Goal: Navigation & Orientation: Find specific page/section

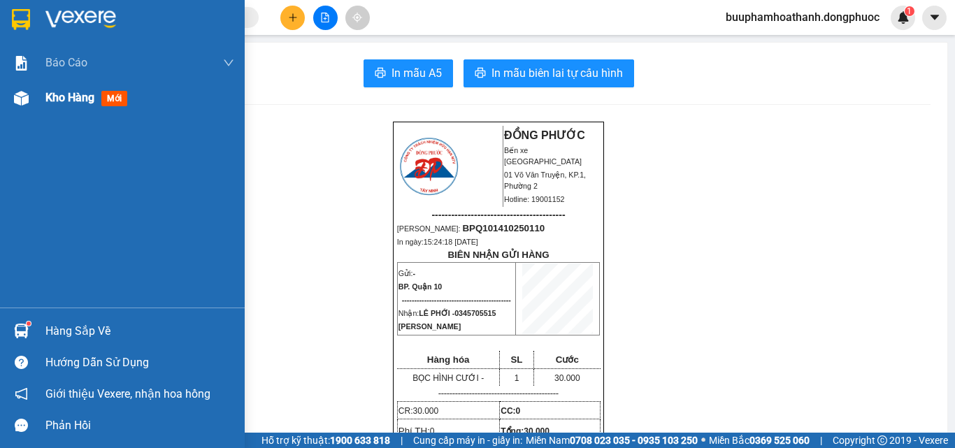
click at [62, 97] on span "Kho hàng" at bounding box center [69, 97] width 49 height 13
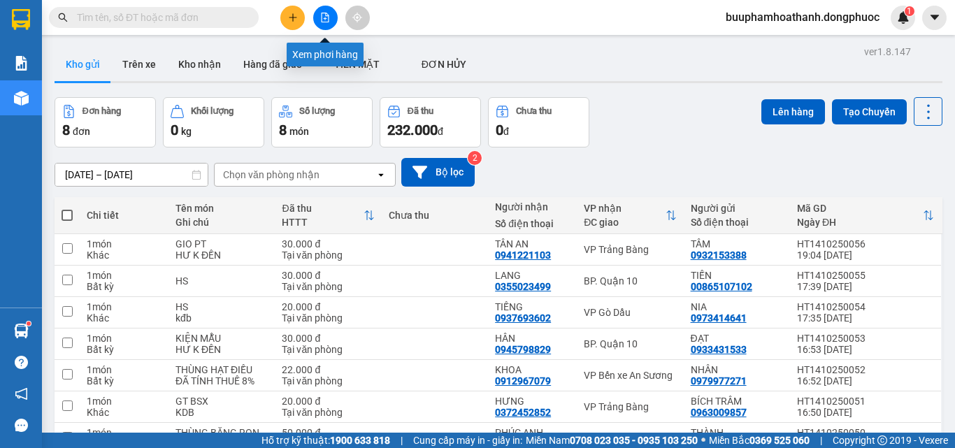
click at [325, 20] on icon "file-add" at bounding box center [326, 18] width 8 height 10
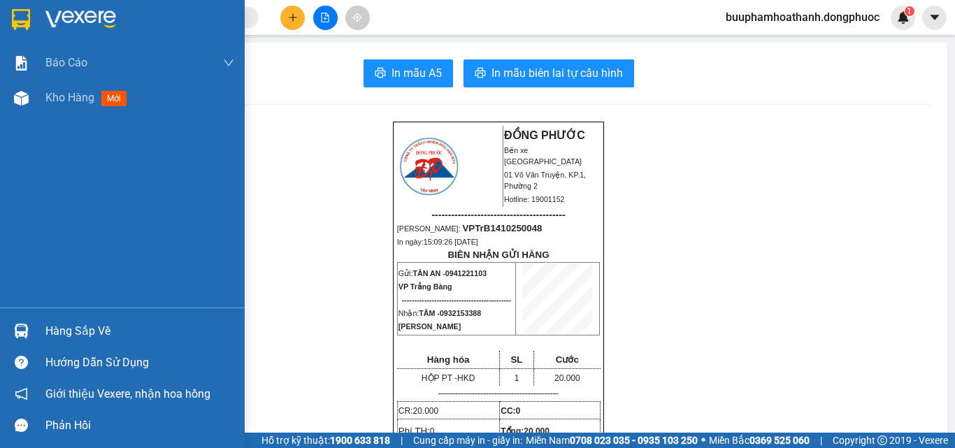
click at [72, 331] on div "Hàng sắp về" at bounding box center [139, 331] width 189 height 21
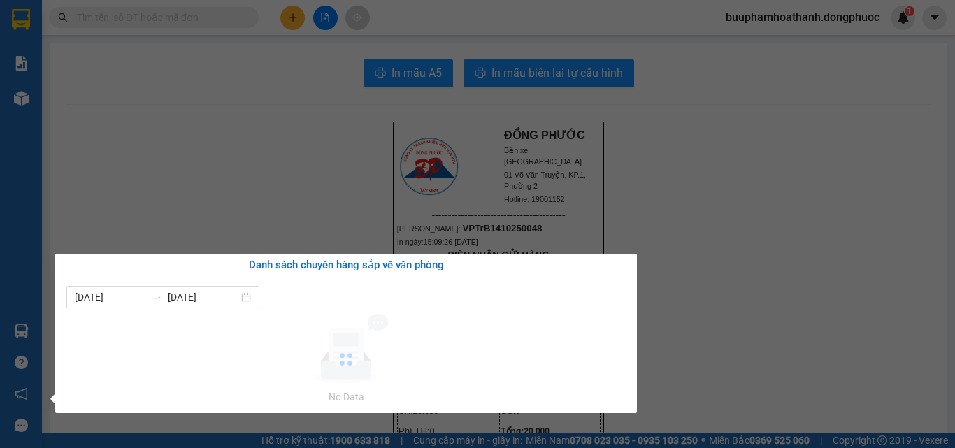
drag, startPoint x: 283, startPoint y: 144, endPoint x: 164, endPoint y: 144, distance: 118.8
click at [282, 144] on section "Kết quả tìm kiếm ( 886 ) Bộ lọc Thuộc VP này Mã ĐH Trạng thái Món hàng Tổng cướ…" at bounding box center [477, 224] width 955 height 448
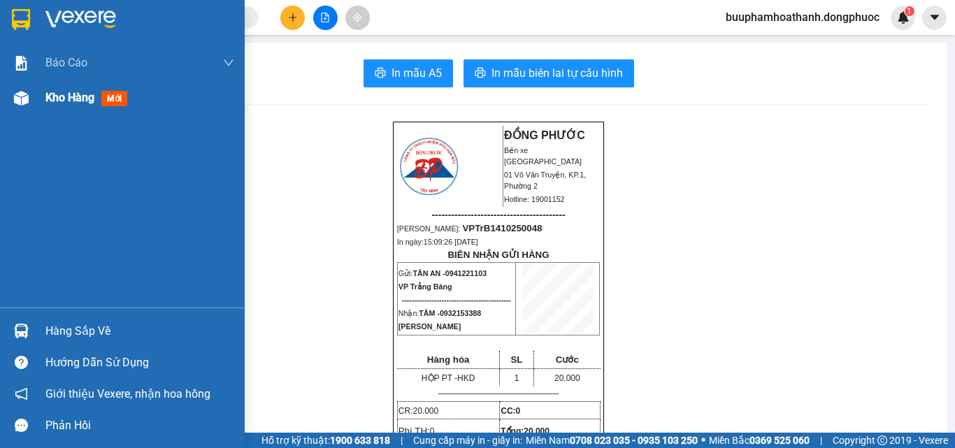
click at [63, 101] on span "Kho hàng" at bounding box center [69, 97] width 49 height 13
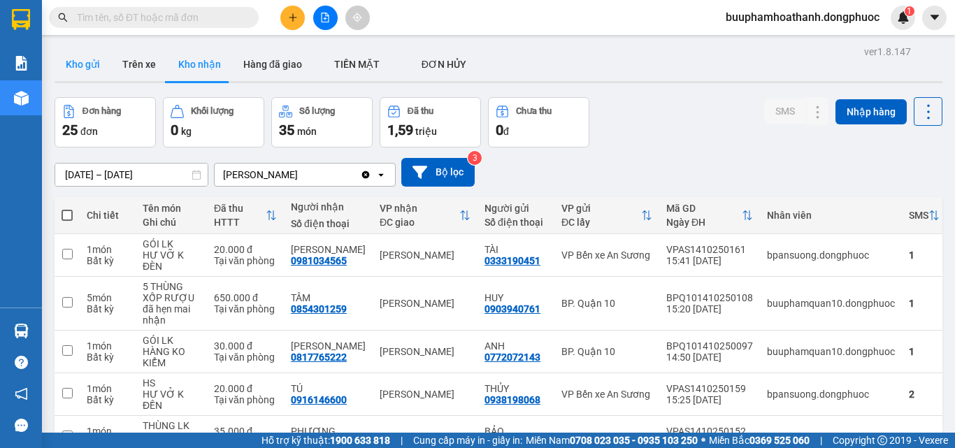
click at [75, 50] on button "Kho gửi" at bounding box center [83, 65] width 57 height 34
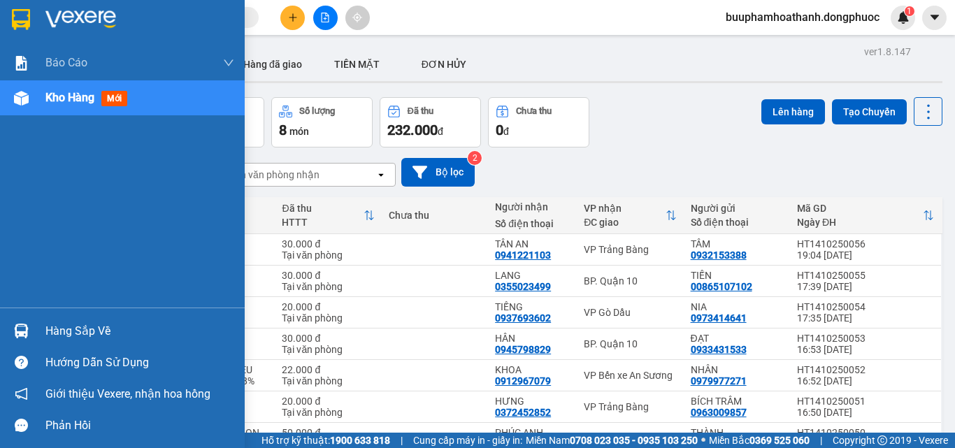
click at [55, 330] on div "Hàng sắp về" at bounding box center [139, 331] width 189 height 21
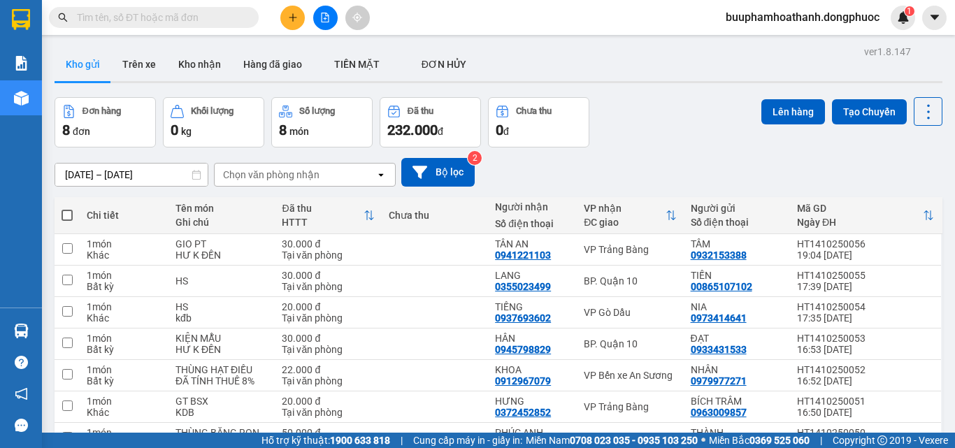
click at [680, 69] on section "Kết quả tìm kiếm ( 886 ) Bộ lọc Thuộc VP này Mã ĐH Trạng thái Món hàng Tổng cướ…" at bounding box center [477, 224] width 955 height 448
